Goal: Information Seeking & Learning: Learn about a topic

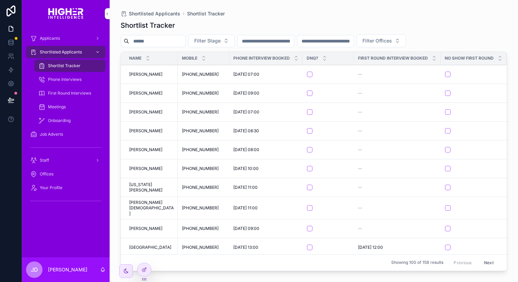
click at [169, 44] on input "scrollable content" at bounding box center [157, 41] width 56 height 10
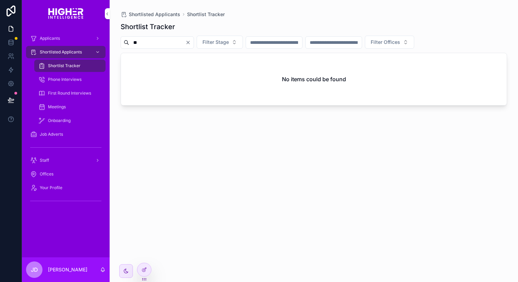
type input "*"
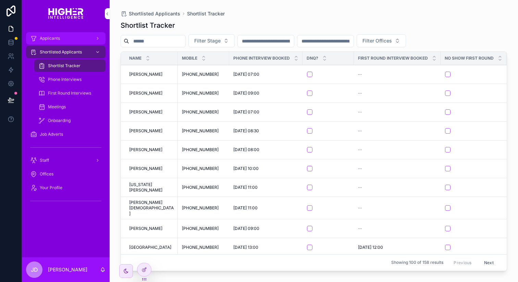
click at [47, 33] on div "Applicants" at bounding box center [65, 38] width 71 height 11
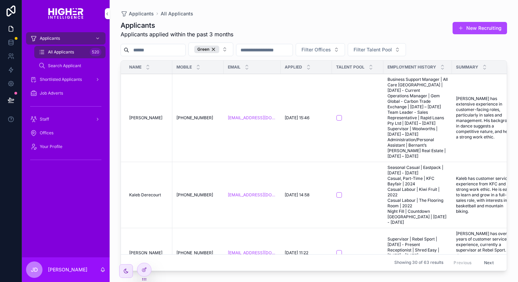
click at [150, 50] on input "scrollable content" at bounding box center [157, 50] width 56 height 10
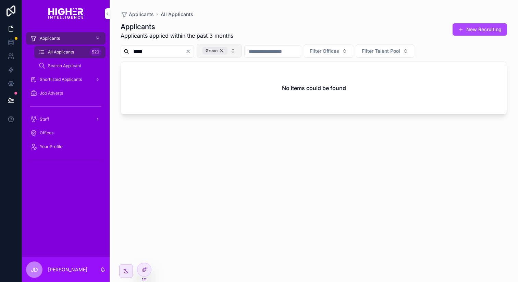
type input "*****"
click at [228, 51] on div "Green" at bounding box center [215, 51] width 25 height 8
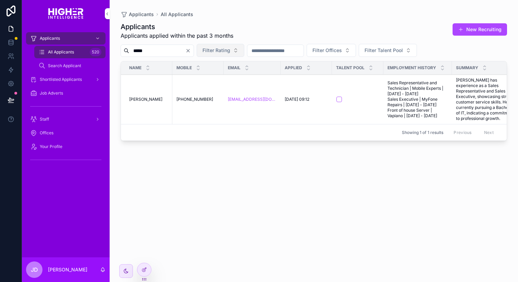
click at [153, 102] on span "[PERSON_NAME]" at bounding box center [145, 99] width 33 height 5
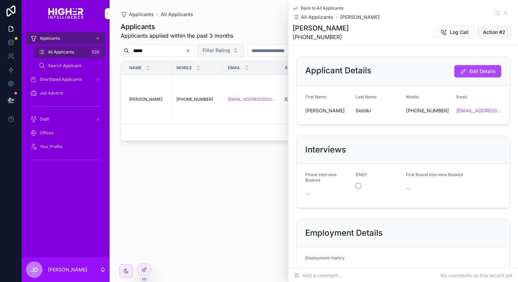
click at [493, 32] on span "Action #2" at bounding box center [494, 32] width 22 height 7
click at [484, 36] on button "Action #2" at bounding box center [495, 32] width 34 height 12
click at [431, 39] on div "[PERSON_NAME] [PHONE_NUMBER] Log Call Action #2" at bounding box center [404, 32] width 222 height 18
click at [501, 32] on span "Action #2" at bounding box center [494, 32] width 22 height 7
click at [491, 31] on span "Action #2" at bounding box center [494, 32] width 22 height 7
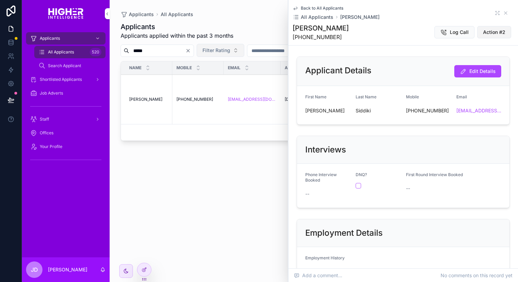
click at [489, 33] on span "Action #2" at bounding box center [494, 32] width 22 height 7
click at [506, 15] on icon "scrollable content" at bounding box center [505, 12] width 5 height 5
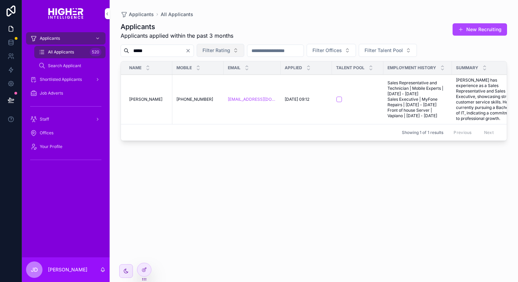
click at [167, 53] on input "*****" at bounding box center [157, 51] width 56 height 10
drag, startPoint x: 167, startPoint y: 53, endPoint x: 112, endPoint y: 53, distance: 55.2
click at [112, 53] on div "Applicants All Applicants Applicants Applicants applied within the past 3 month…" at bounding box center [314, 137] width 409 height 274
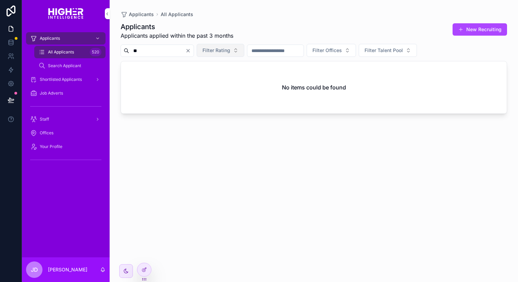
type input "*"
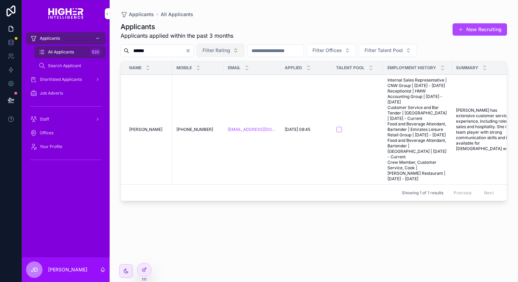
type input "******"
click at [150, 132] on span "[PERSON_NAME]" at bounding box center [145, 129] width 33 height 5
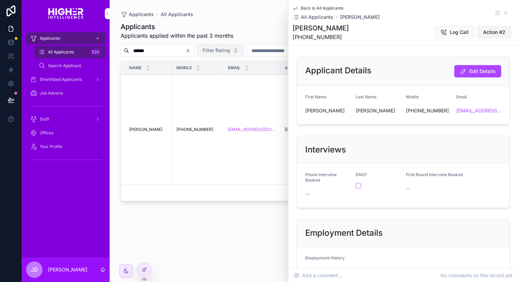
click at [489, 35] on span "Action #2" at bounding box center [494, 32] width 22 height 7
click at [508, 11] on icon "scrollable content" at bounding box center [505, 12] width 5 height 5
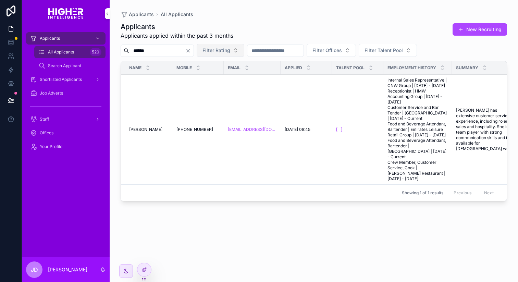
click at [191, 51] on icon "Clear" at bounding box center [188, 50] width 5 height 5
click at [166, 51] on input "scrollable content" at bounding box center [157, 51] width 56 height 10
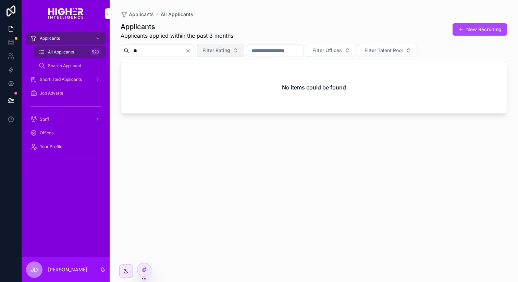
type input "*"
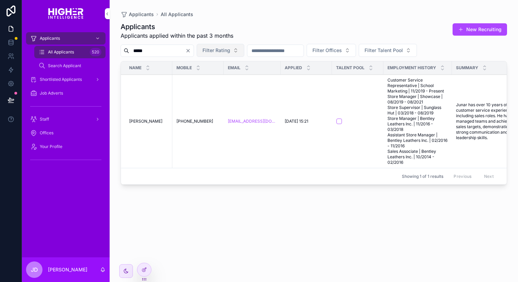
type input "*****"
click at [150, 121] on span "[PERSON_NAME]" at bounding box center [145, 121] width 33 height 5
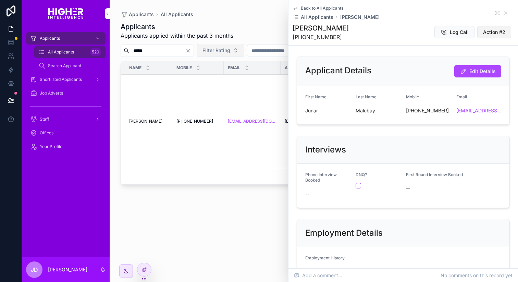
click at [492, 33] on span "Action #2" at bounding box center [494, 32] width 22 height 7
click at [506, 14] on icon "scrollable content" at bounding box center [505, 12] width 5 height 5
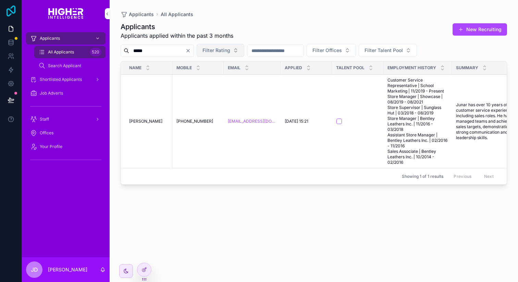
click at [4, 15] on link at bounding box center [11, 11] width 22 height 22
